Goal: Communication & Community: Answer question/provide support

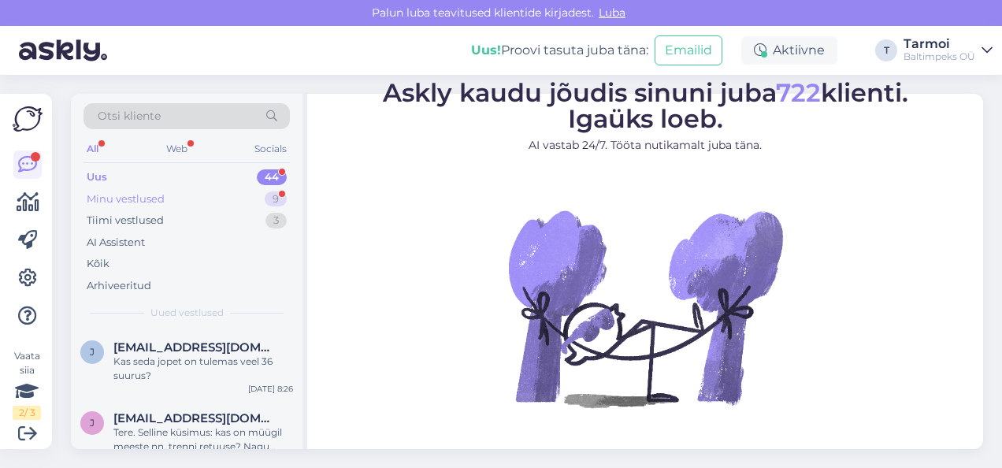
click at [157, 197] on div "Minu vestlused" at bounding box center [126, 199] width 78 height 16
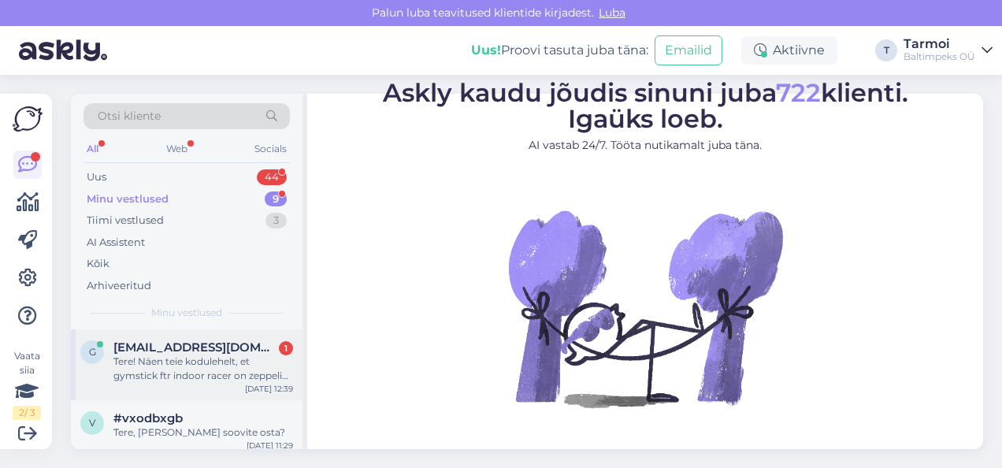
click at [195, 373] on div "Tere! Näen teie kodulehelt, et gymstick ftr indoor racer on zeppelini poes? Kas…" at bounding box center [203, 368] width 180 height 28
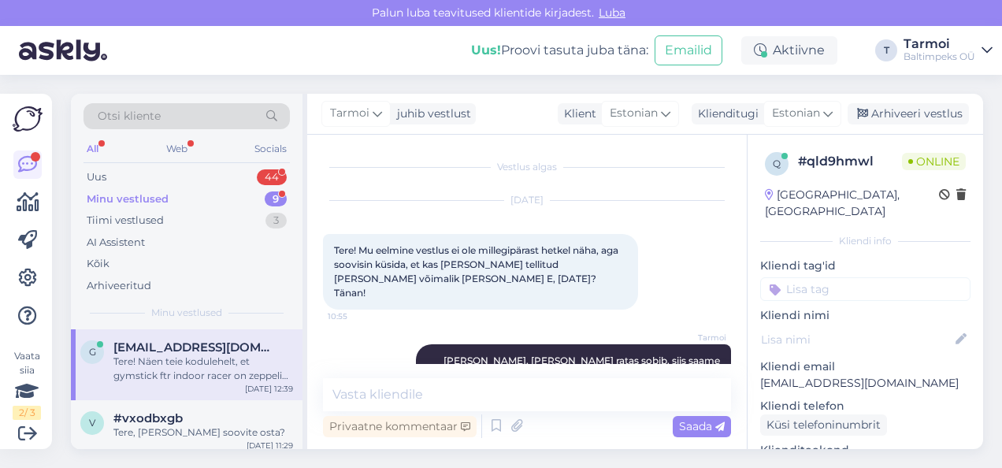
scroll to position [758, 0]
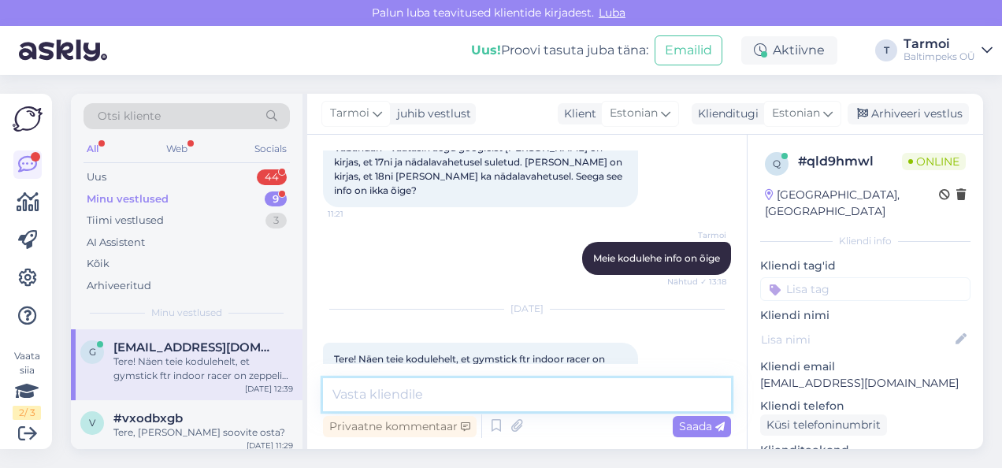
click at [428, 391] on textarea at bounding box center [527, 394] width 408 height 33
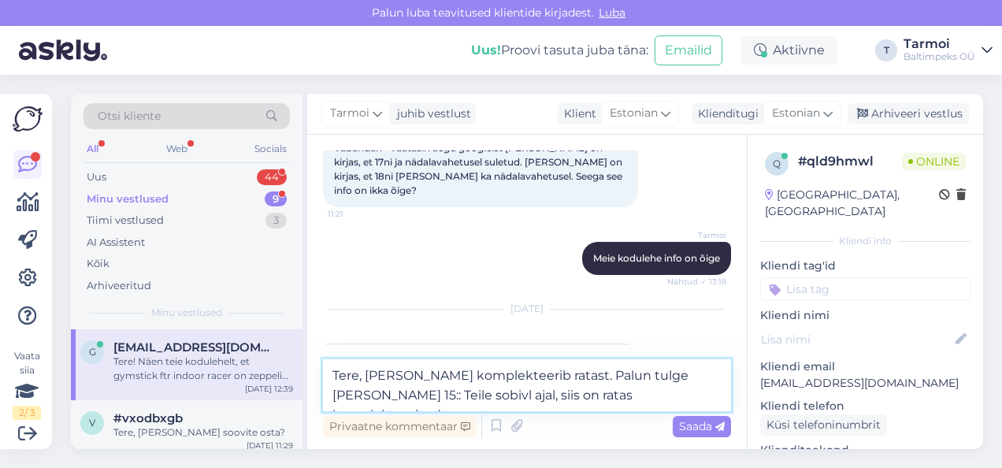
click at [395, 394] on textarea "Tere, [PERSON_NAME] komplekteerib ratast. Palun tulge [PERSON_NAME] 15:: Teile …" at bounding box center [527, 385] width 408 height 52
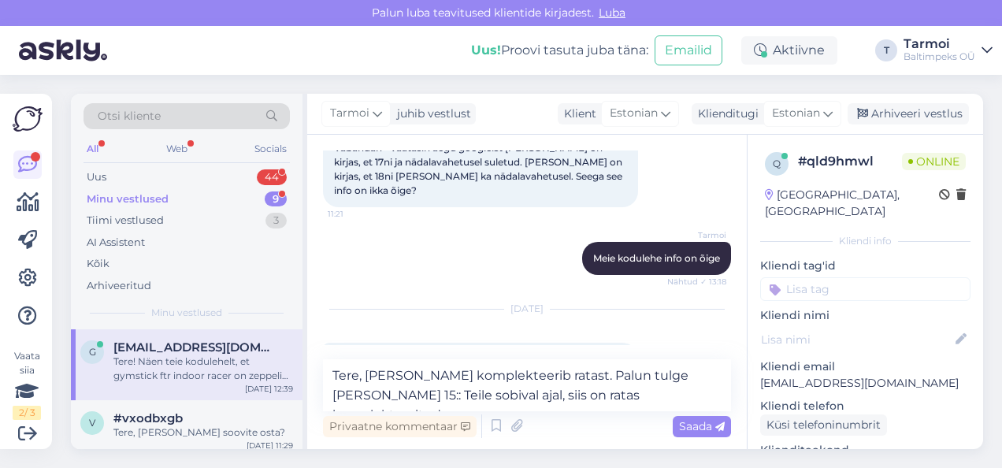
click at [731, 380] on div "Vestlus algas [DATE] Tere! Mu eelmine vestlus ei ole millegipärast hetkel näha,…" at bounding box center [527, 292] width 440 height 314
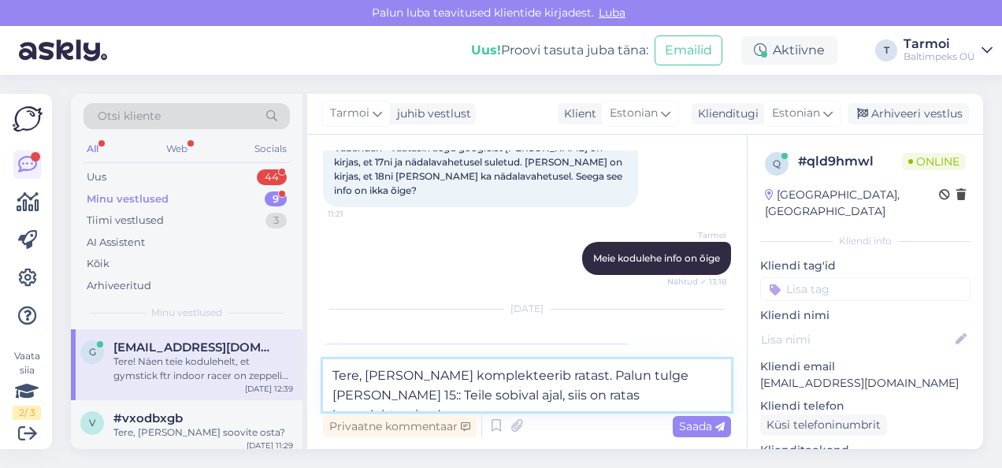
click at [722, 370] on textarea "Tere, [PERSON_NAME] komplekteerib ratast. Palun tulge [PERSON_NAME] 15:: Teile …" at bounding box center [527, 385] width 408 height 52
click at [510, 372] on textarea "Tere, [PERSON_NAME] komplekteerib ratast. Palun tulge [PERSON_NAME] 15:00 Teile…" at bounding box center [527, 385] width 408 height 52
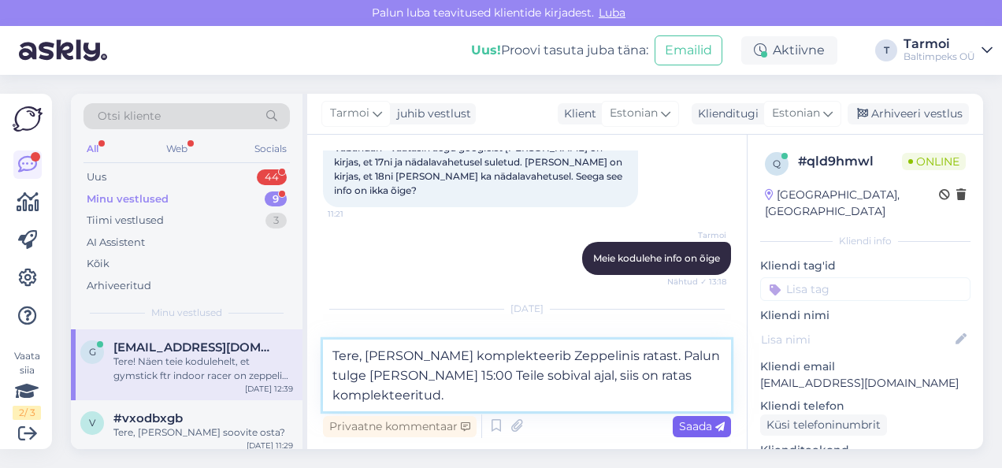
type textarea "Tere, [PERSON_NAME] komplekteerib Zeppelinis ratast. Palun tulge [PERSON_NAME] …"
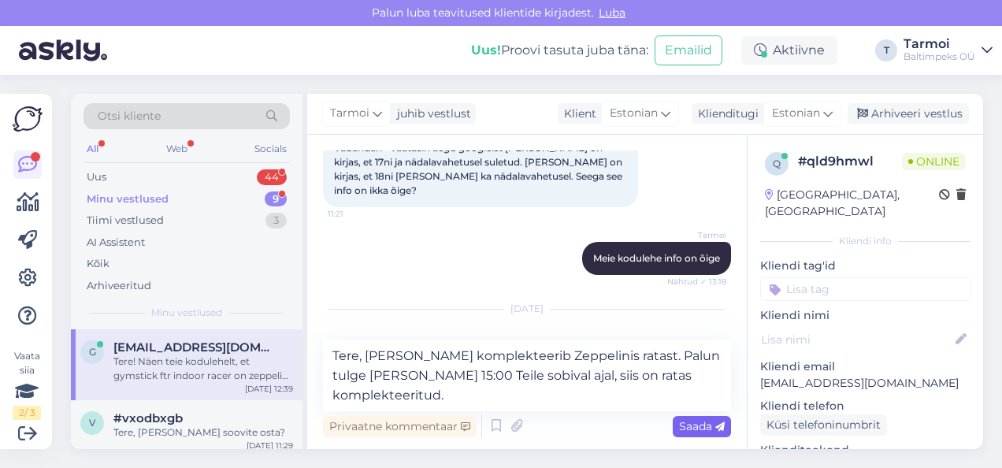
click at [697, 429] on span "Saada" at bounding box center [702, 426] width 46 height 14
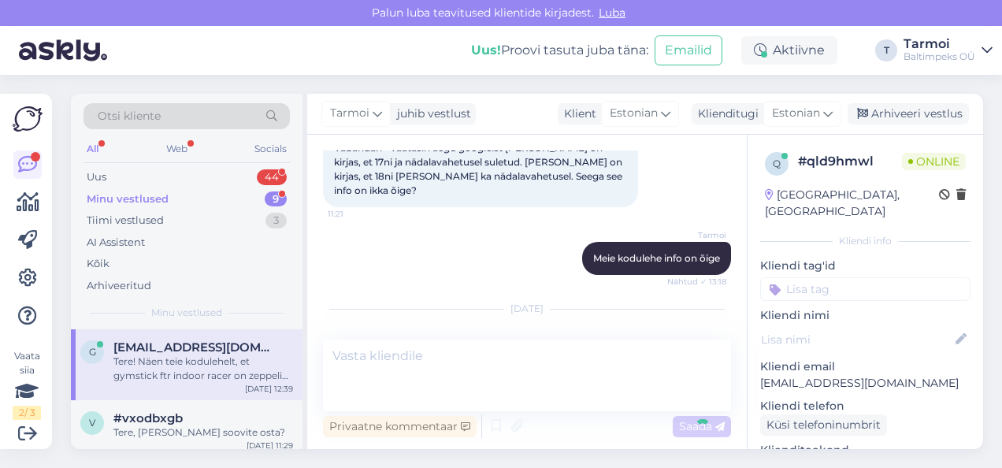
scroll to position [854, 0]
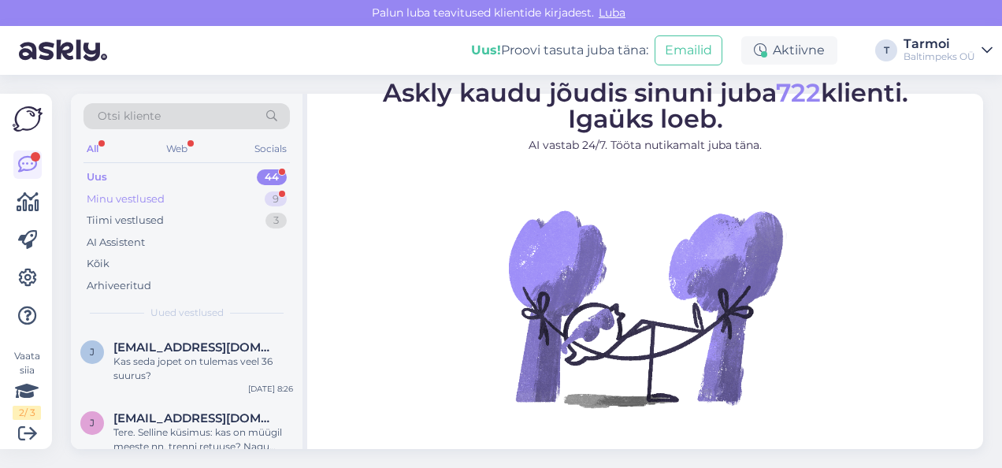
drag, startPoint x: 0, startPoint y: 0, endPoint x: 143, endPoint y: 191, distance: 238.7
click at [143, 191] on div "Minu vestlused" at bounding box center [126, 199] width 78 height 16
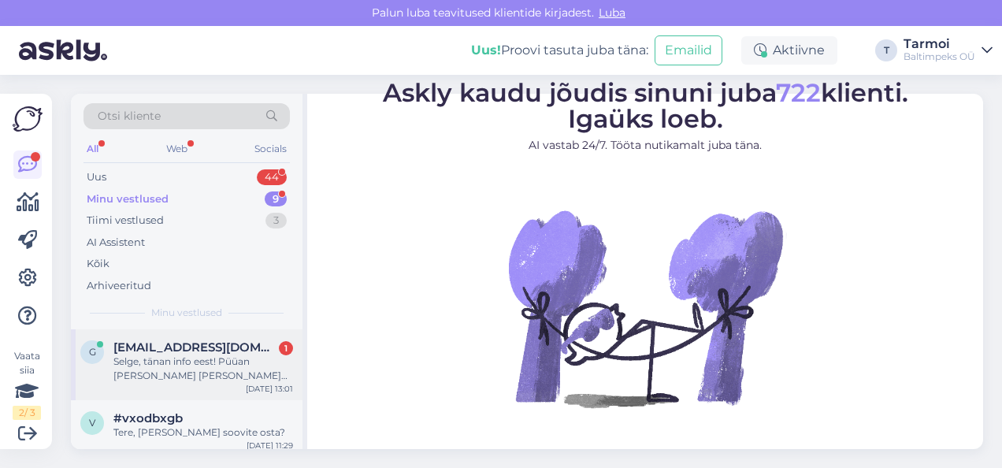
click at [171, 354] on div "Selge, tänan info eest! Püüan [PERSON_NAME] [PERSON_NAME] hiljemalt 17.30ks. Ju…" at bounding box center [203, 368] width 180 height 28
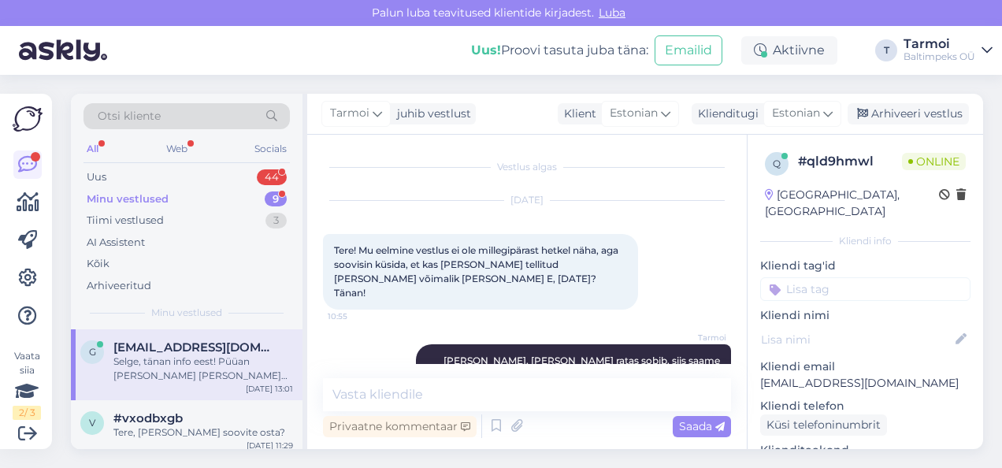
scroll to position [950, 0]
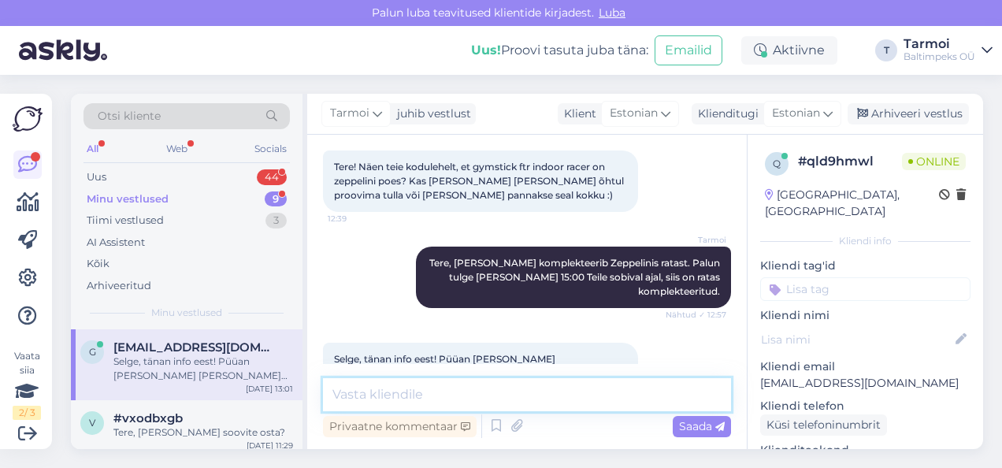
click at [595, 403] on textarea at bounding box center [527, 394] width 408 height 33
type textarea "OK!"
click at [697, 423] on span "Saada" at bounding box center [702, 426] width 46 height 14
